Goal: Find contact information: Find contact information

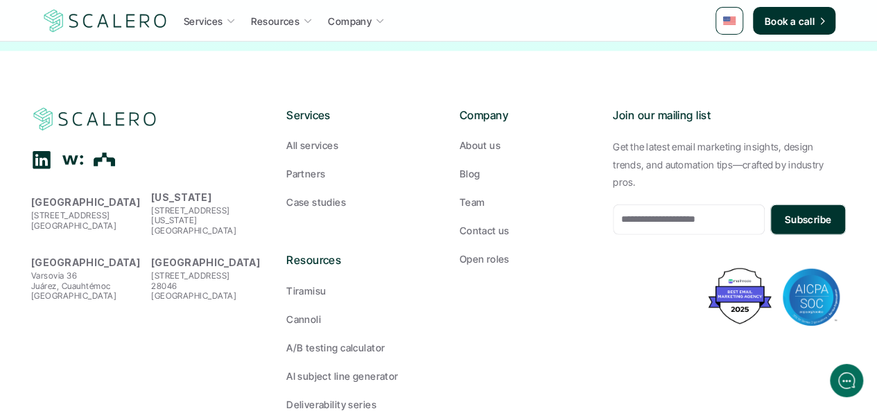
scroll to position [4363, 0]
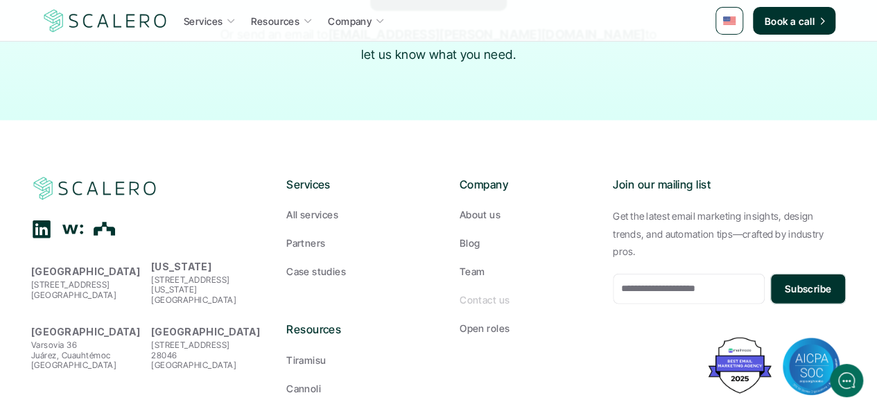
click at [483, 293] on p "Contact us" at bounding box center [485, 300] width 50 height 15
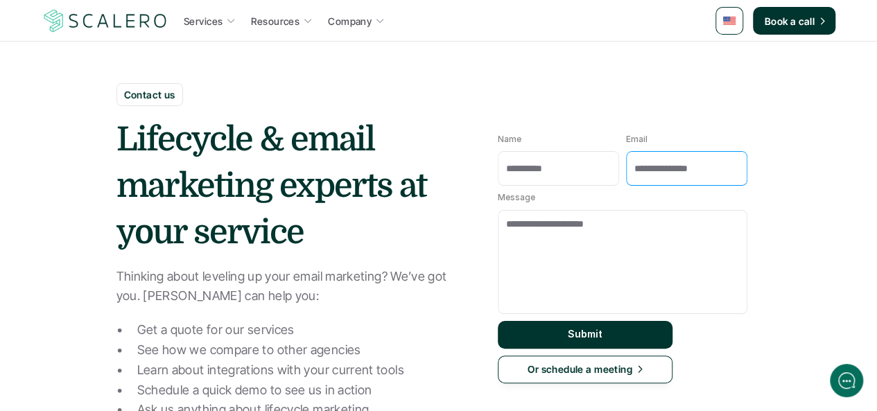
click at [657, 175] on input "Email" at bounding box center [686, 168] width 121 height 35
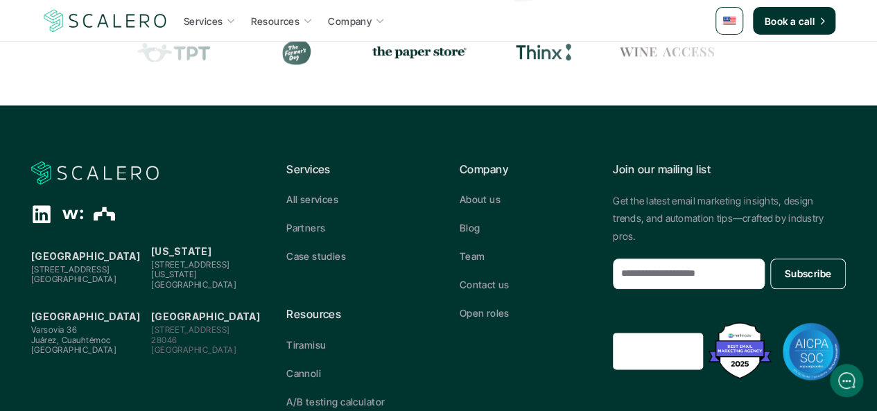
scroll to position [667, 0]
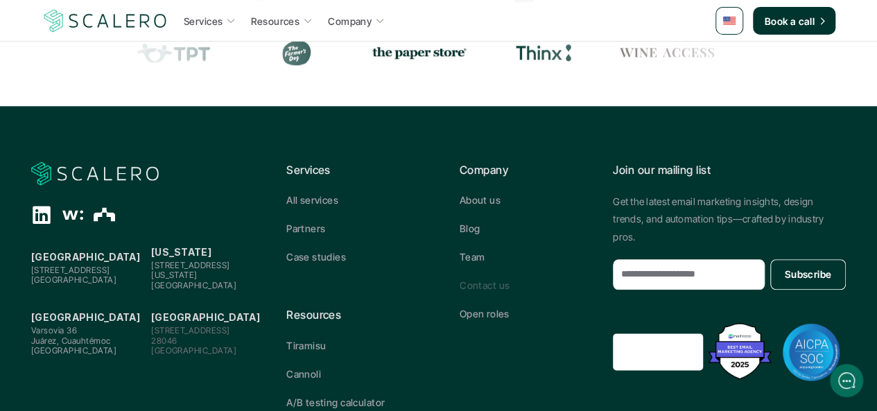
click at [487, 284] on p "Contact us" at bounding box center [485, 285] width 50 height 15
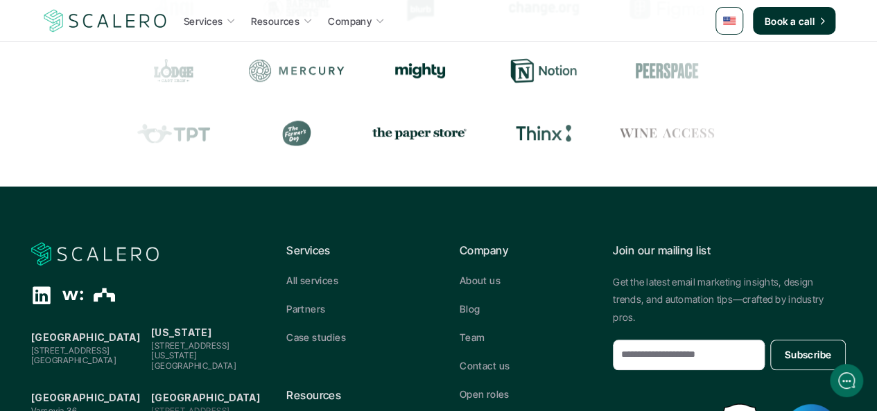
scroll to position [624, 0]
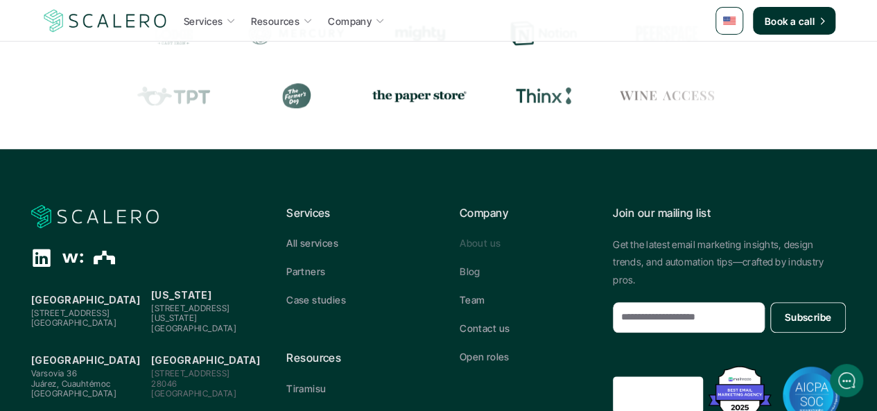
click at [480, 242] on p "About us" at bounding box center [480, 243] width 41 height 15
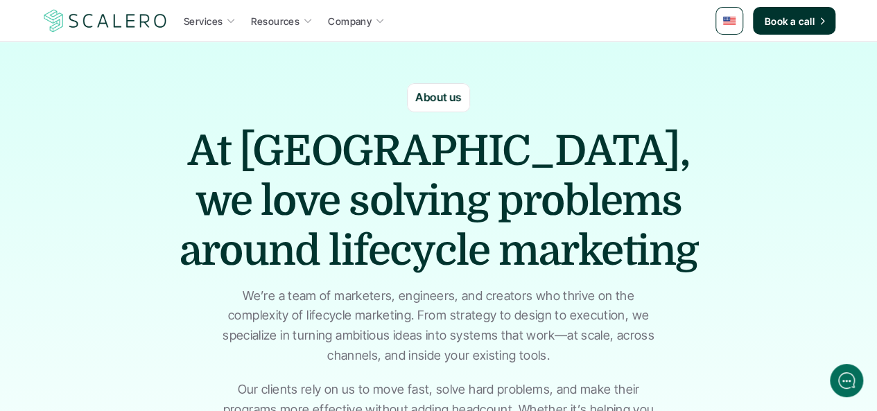
scroll to position [277, 0]
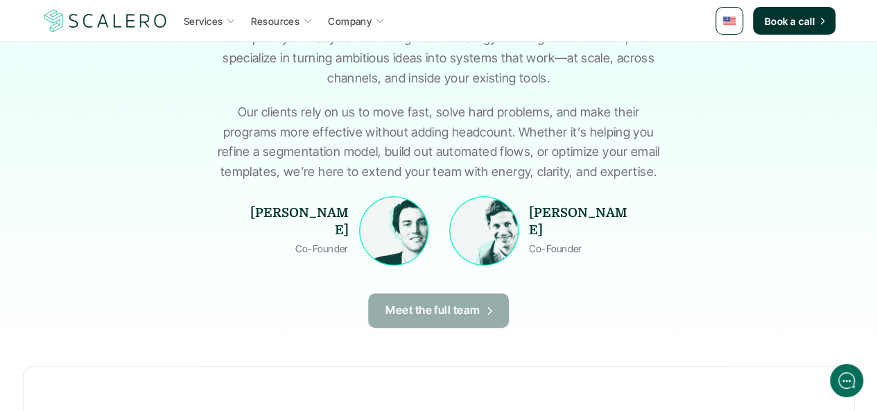
click at [447, 311] on p "Meet the full team" at bounding box center [433, 311] width 95 height 18
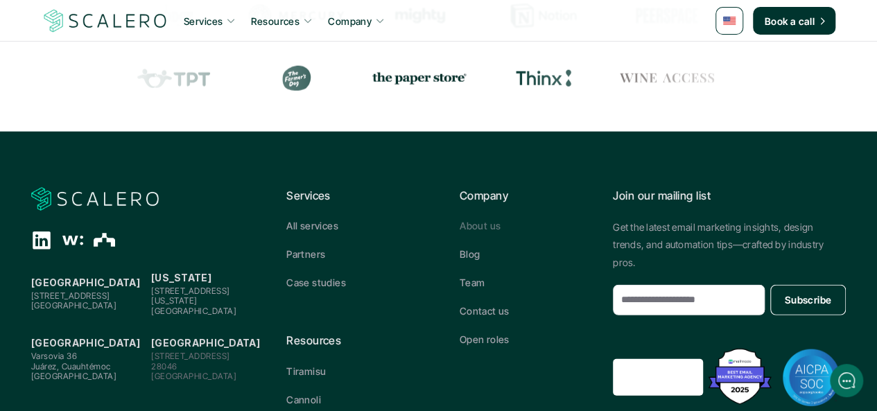
scroll to position [1808, 0]
